Goal: Task Accomplishment & Management: Complete application form

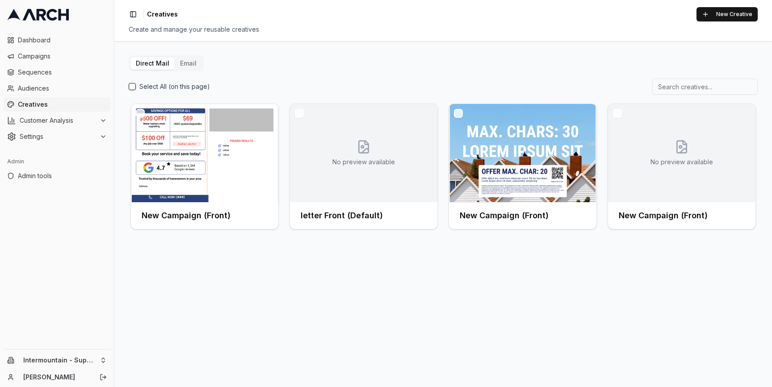
click at [189, 62] on button "Email" at bounding box center [188, 63] width 27 height 13
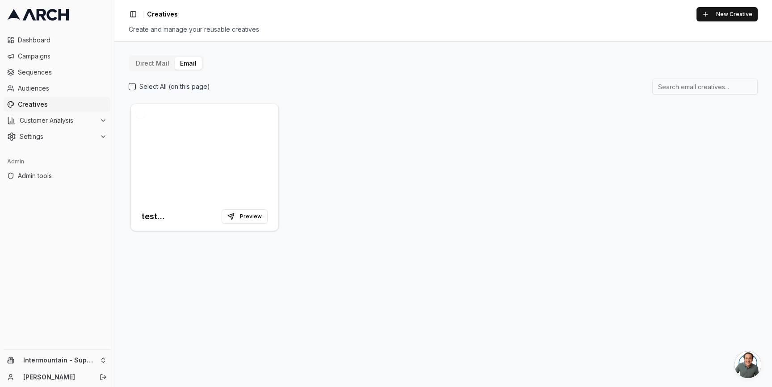
click at [156, 67] on button "Direct Mail" at bounding box center [152, 63] width 44 height 13
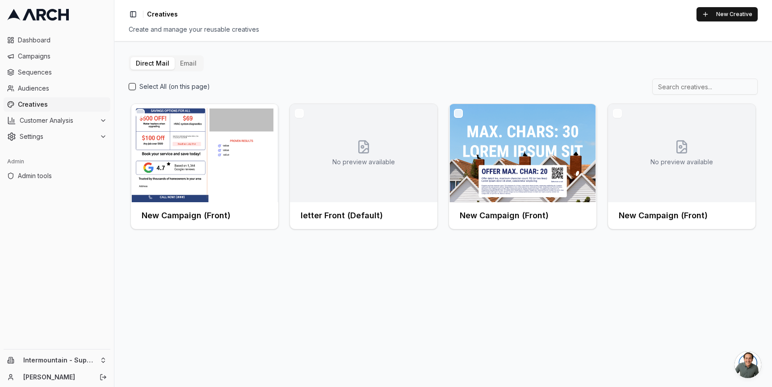
click at [185, 63] on button "Email" at bounding box center [188, 63] width 27 height 13
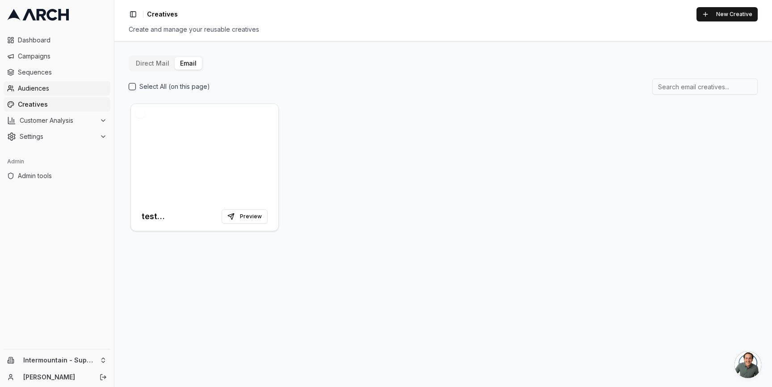
click at [79, 88] on span "Audiences" at bounding box center [62, 88] width 89 height 9
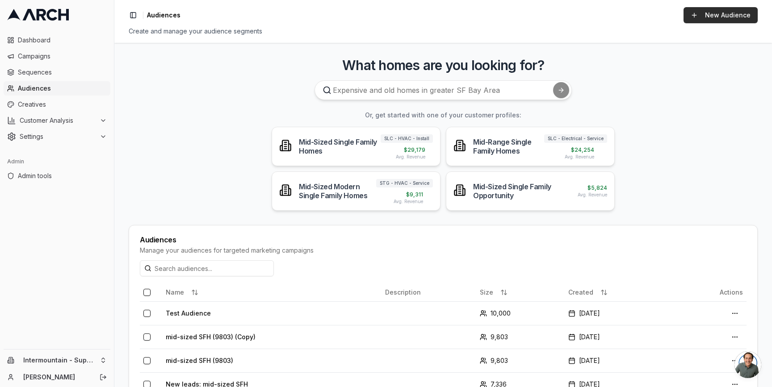
click at [709, 16] on link "New Audience" at bounding box center [720, 15] width 74 height 16
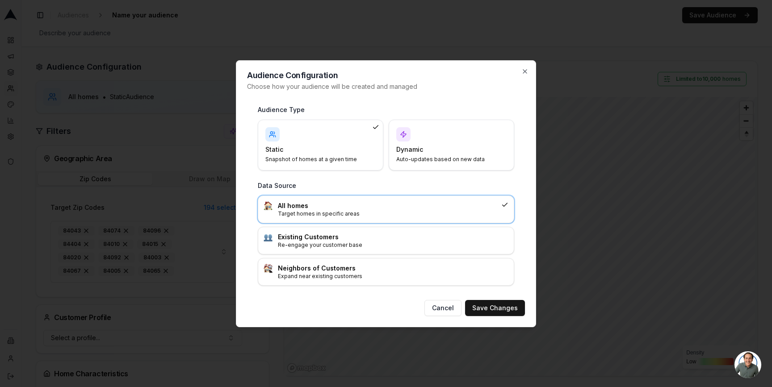
click at [424, 146] on h4 "Dynamic" at bounding box center [446, 149] width 100 height 9
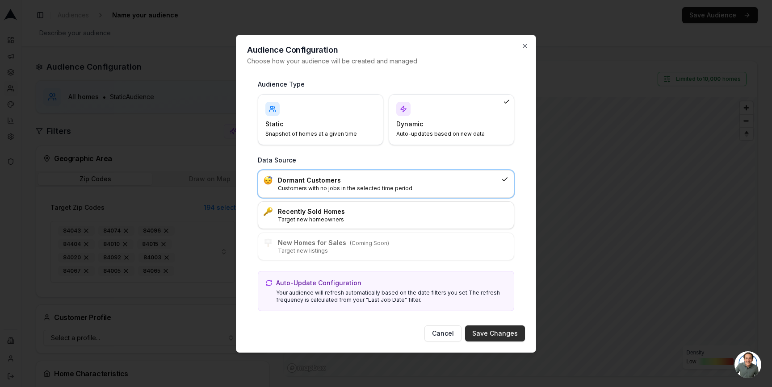
click at [488, 333] on button "Save Changes" at bounding box center [495, 333] width 60 height 16
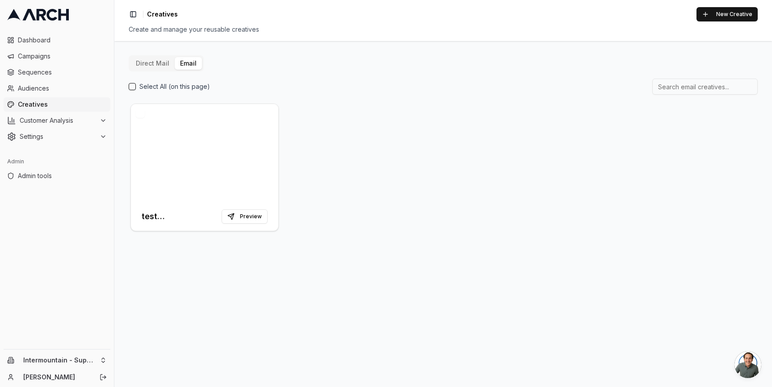
click at [145, 63] on button "Direct Mail" at bounding box center [152, 63] width 44 height 13
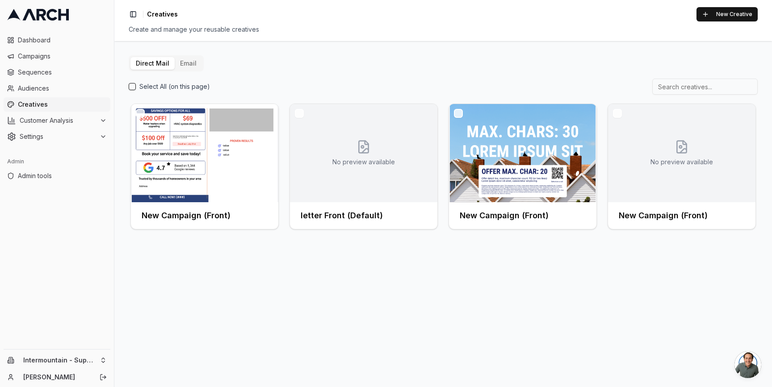
click at [182, 65] on button "Email" at bounding box center [188, 63] width 27 height 13
